Goal: Transaction & Acquisition: Purchase product/service

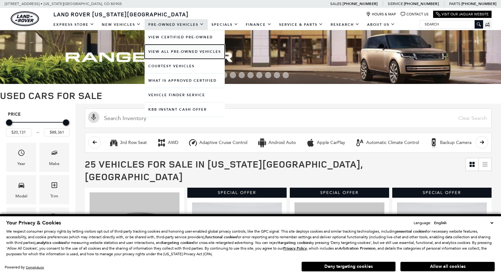
click at [178, 51] on link "View All Pre-Owned Vehicles" at bounding box center [185, 52] width 80 height 14
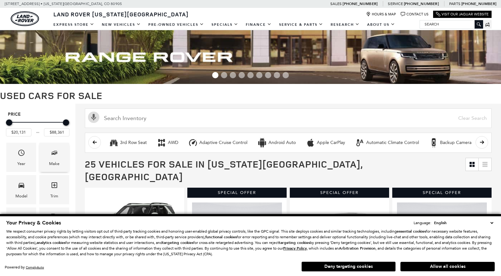
click at [50, 163] on div "Make" at bounding box center [54, 163] width 10 height 7
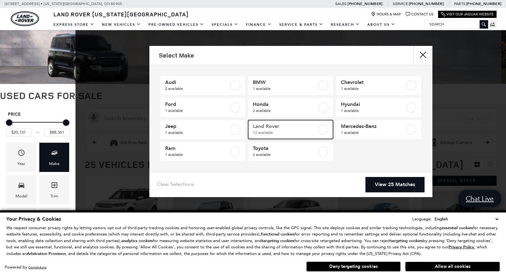
click at [315, 131] on span "12 available" at bounding box center [285, 133] width 64 height 6
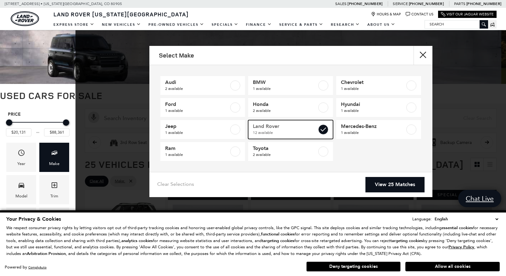
type input "$20,684"
checkbox input "true"
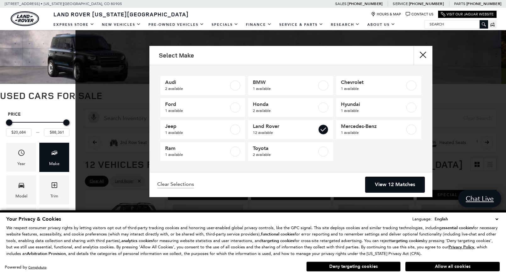
click at [384, 184] on link "View 12 Matches" at bounding box center [395, 184] width 59 height 15
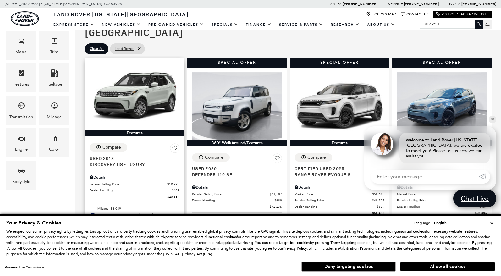
scroll to position [143, 0]
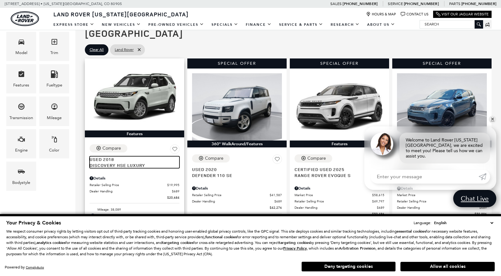
click at [115, 156] on span "Used 2018" at bounding box center [132, 159] width 85 height 6
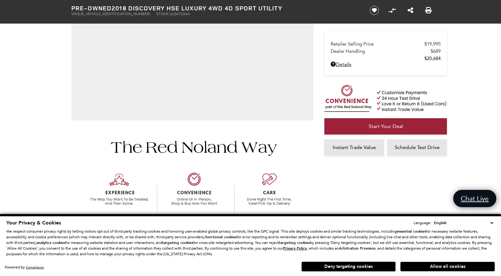
scroll to position [184, 0]
